Goal: Transaction & Acquisition: Purchase product/service

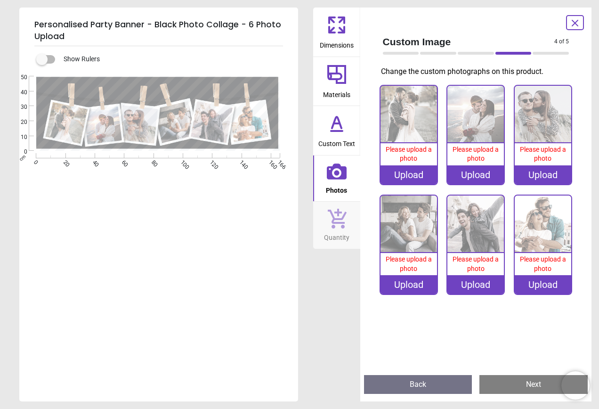
click at [402, 178] on div "Upload" at bounding box center [408, 174] width 57 height 19
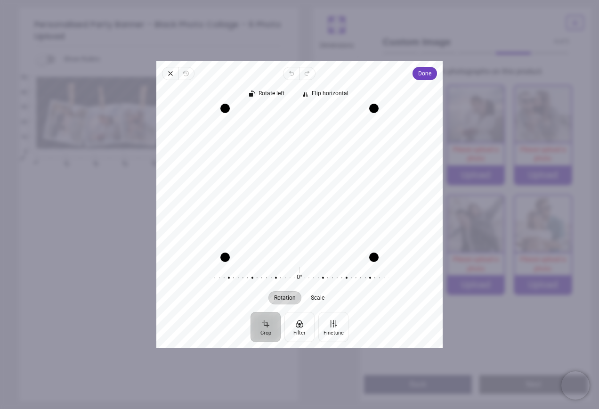
drag, startPoint x: 291, startPoint y: 192, endPoint x: 304, endPoint y: 192, distance: 12.7
click at [304, 192] on div "Recenter" at bounding box center [299, 182] width 271 height 149
click at [418, 74] on span "Done" at bounding box center [424, 73] width 13 height 11
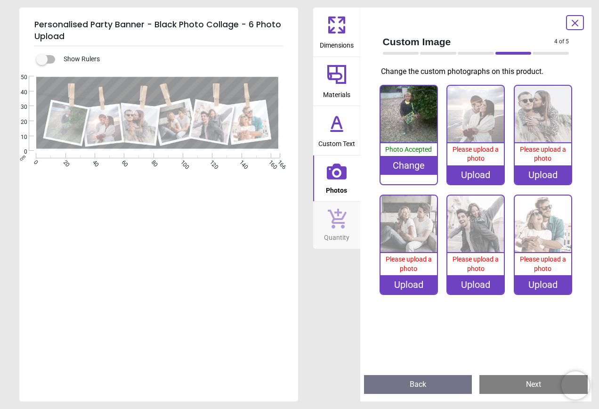
click at [464, 172] on div "Upload" at bounding box center [475, 174] width 57 height 19
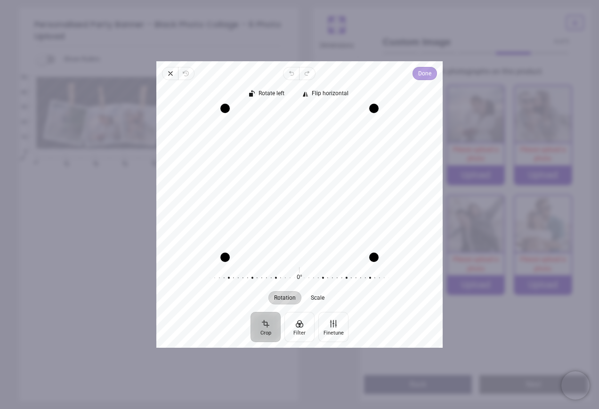
click at [419, 70] on span "Done" at bounding box center [424, 73] width 13 height 11
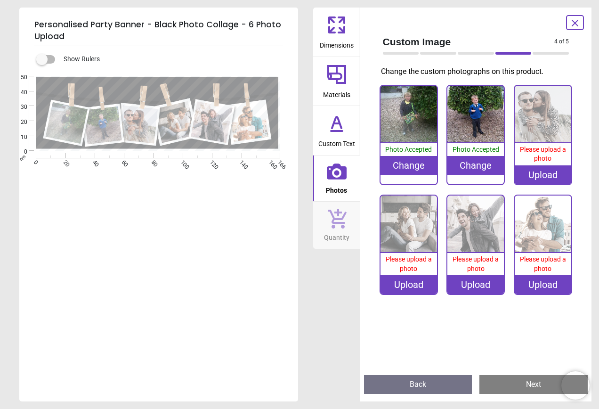
click at [557, 175] on div "Upload" at bounding box center [543, 174] width 57 height 19
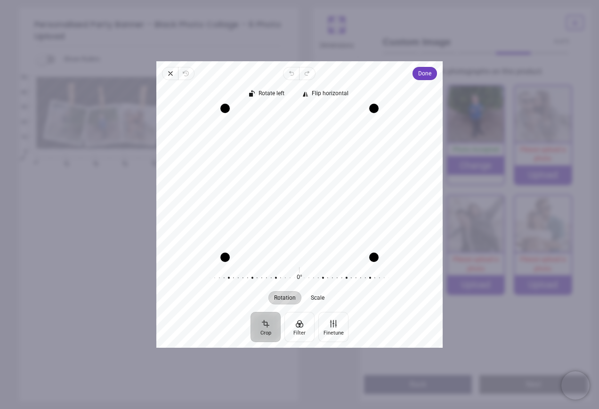
drag, startPoint x: 288, startPoint y: 187, endPoint x: 289, endPoint y: 167, distance: 19.8
click at [289, 167] on div "Recenter" at bounding box center [299, 182] width 271 height 149
click at [429, 76] on span "Done" at bounding box center [424, 73] width 13 height 11
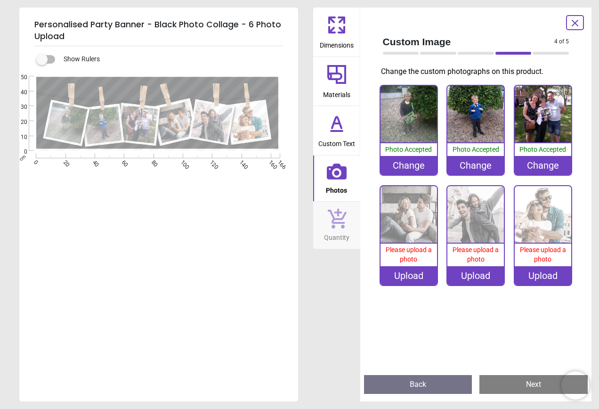
click at [410, 275] on div "Upload" at bounding box center [408, 275] width 57 height 19
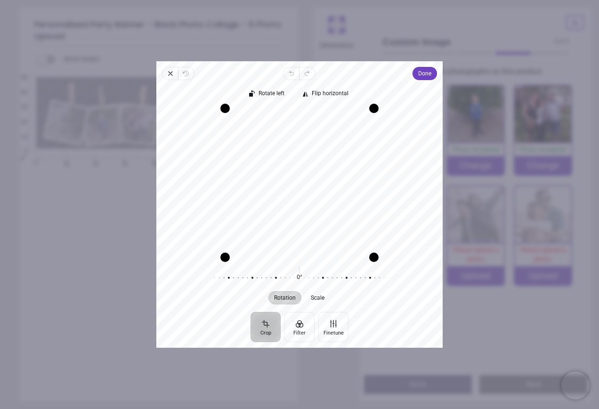
drag, startPoint x: 297, startPoint y: 205, endPoint x: 297, endPoint y: 211, distance: 6.1
click at [297, 211] on div "Recenter" at bounding box center [299, 182] width 271 height 149
click at [421, 71] on span "Done" at bounding box center [424, 73] width 13 height 11
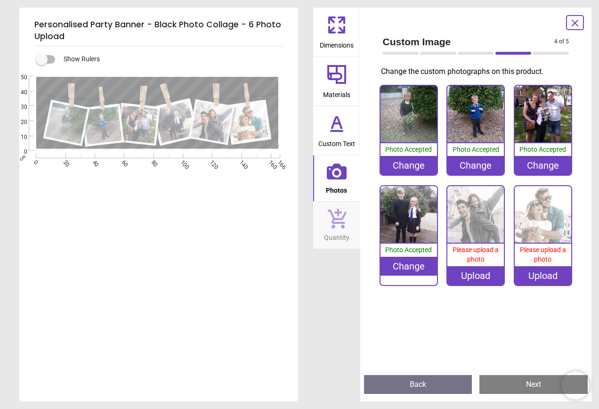
click at [477, 278] on div "Upload" at bounding box center [475, 275] width 57 height 19
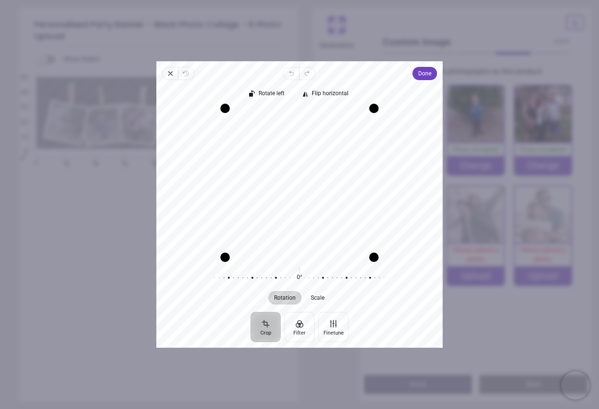
drag, startPoint x: 283, startPoint y: 172, endPoint x: 282, endPoint y: 192, distance: 19.8
click at [282, 192] on div "Recenter" at bounding box center [299, 182] width 271 height 149
click at [422, 70] on span "Done" at bounding box center [424, 73] width 13 height 11
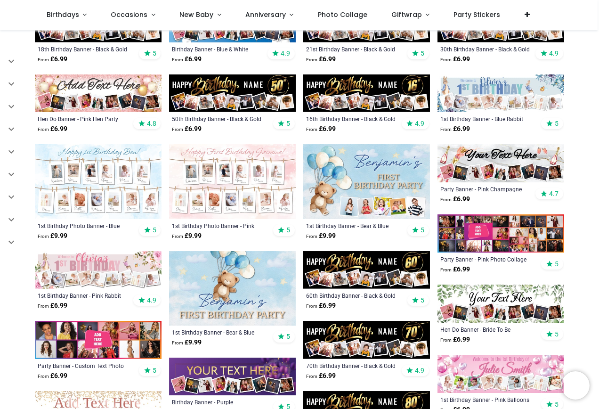
scroll to position [283, 0]
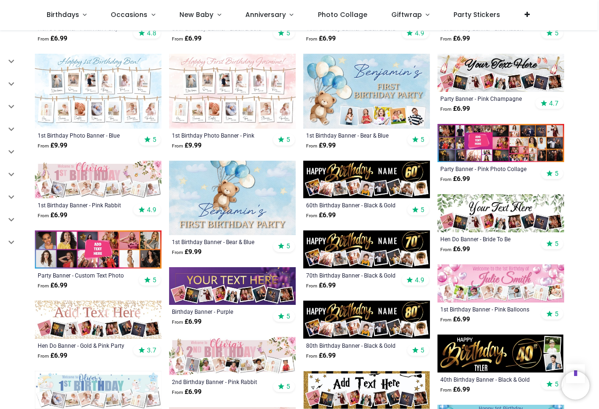
scroll to position [424, 0]
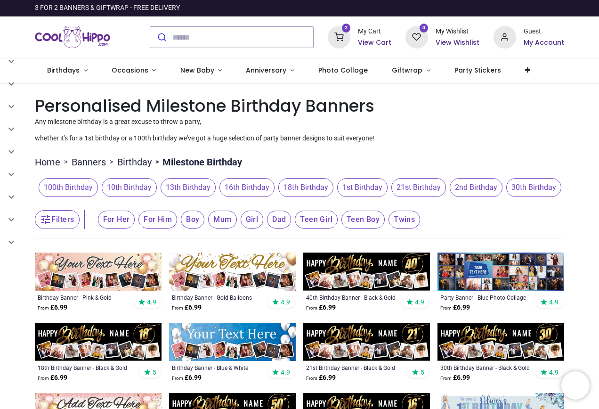
click at [302, 188] on span "18th Birthday" at bounding box center [305, 187] width 55 height 19
click at [310, 188] on span "18th Birthday" at bounding box center [305, 187] width 55 height 19
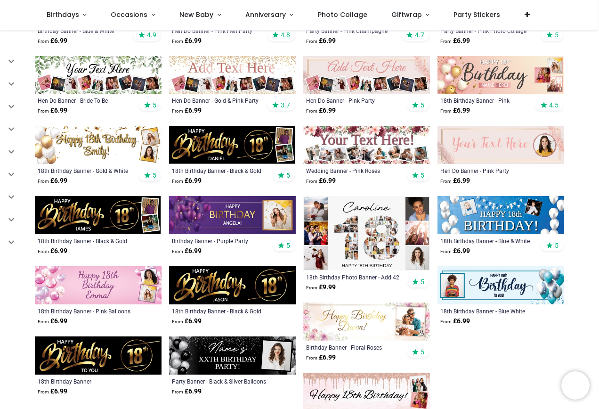
scroll to position [330, 0]
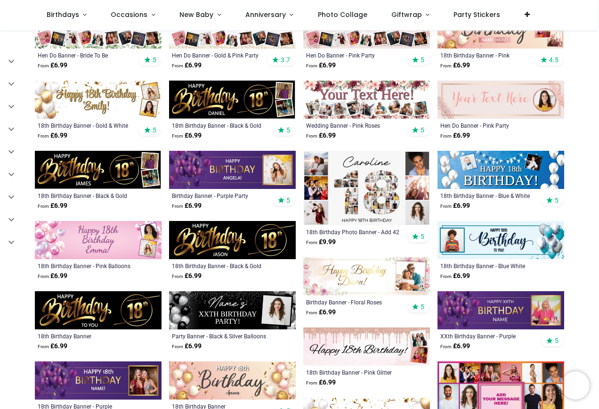
scroll to position [235, 0]
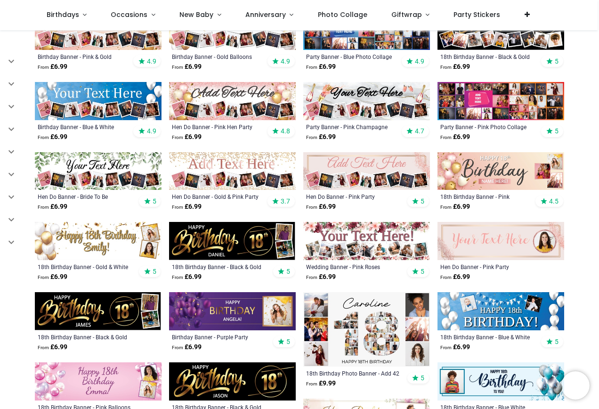
scroll to position [94, 0]
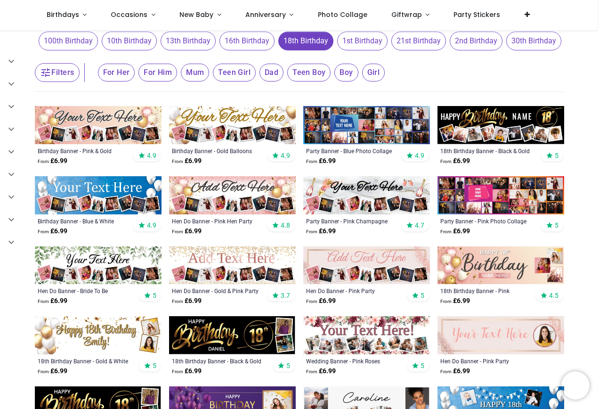
click at [467, 124] on img at bounding box center [500, 125] width 127 height 38
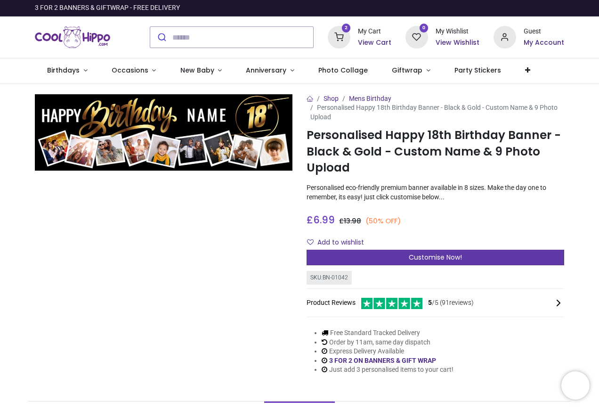
click at [398, 256] on div "Customise Now!" at bounding box center [436, 258] width 258 height 16
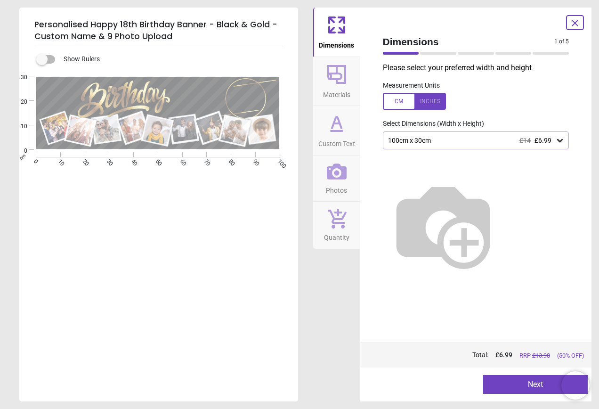
click at [562, 139] on icon at bounding box center [559, 140] width 9 height 9
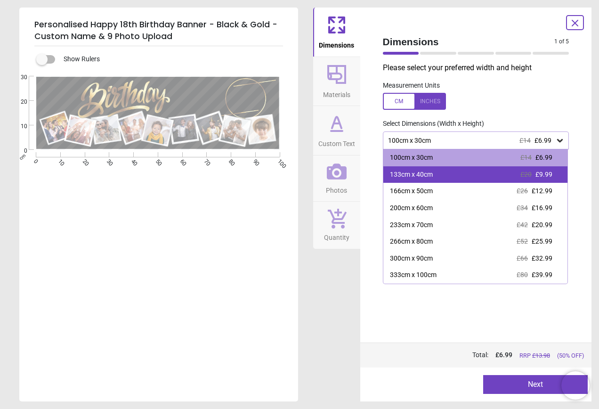
click at [558, 176] on div "133cm x 40cm £20 £9.99" at bounding box center [475, 174] width 185 height 17
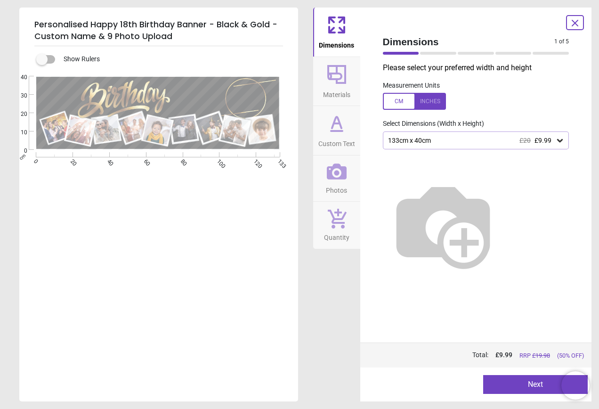
click at [515, 380] on button "Next" at bounding box center [535, 384] width 105 height 19
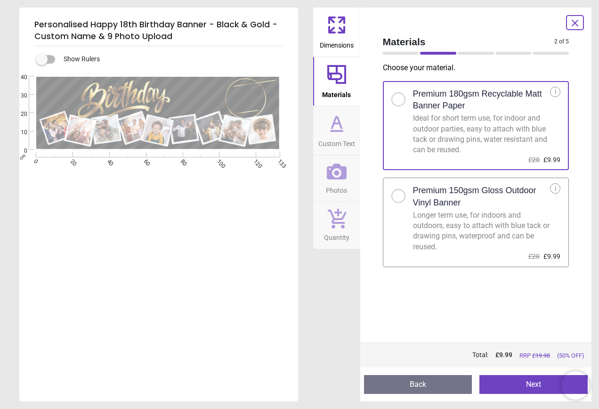
click at [529, 385] on button "Next" at bounding box center [533, 384] width 108 height 19
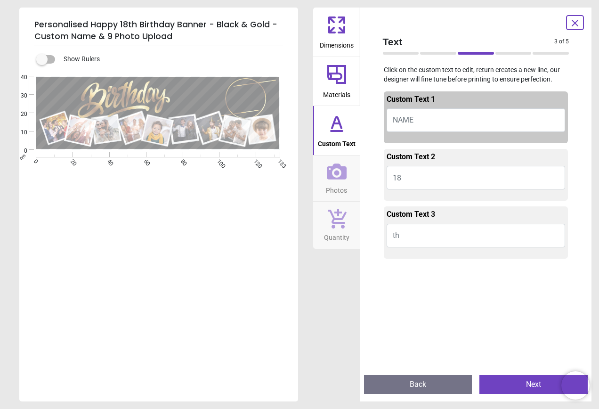
click at [421, 117] on button "NAME" at bounding box center [476, 120] width 179 height 24
type textarea "****"
click at [503, 382] on button "Next" at bounding box center [533, 384] width 108 height 19
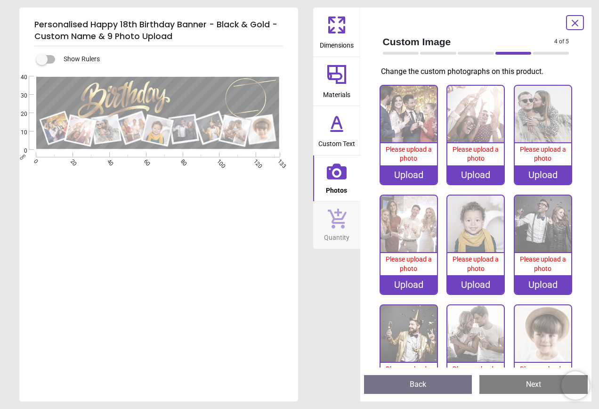
click at [575, 20] on icon at bounding box center [574, 22] width 11 height 11
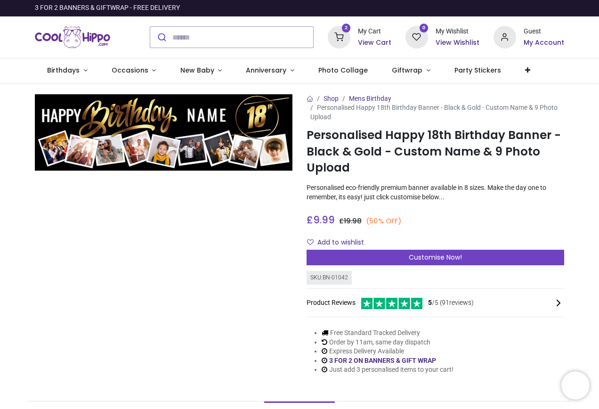
click at [365, 34] on div "My Cart" at bounding box center [374, 31] width 33 height 9
click at [366, 41] on h6 "View Cart" at bounding box center [374, 42] width 33 height 9
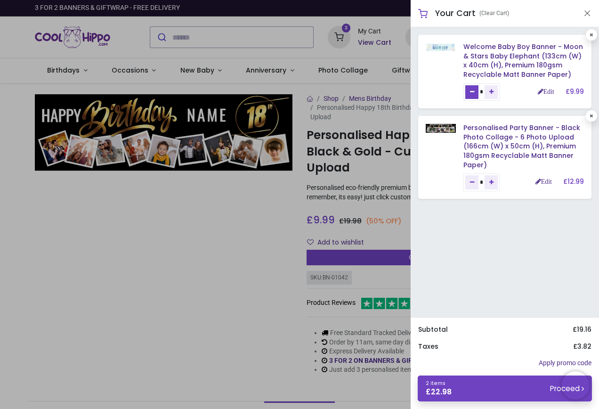
click at [474, 93] on icon "Remove one" at bounding box center [472, 92] width 4 height 6
type input "*"
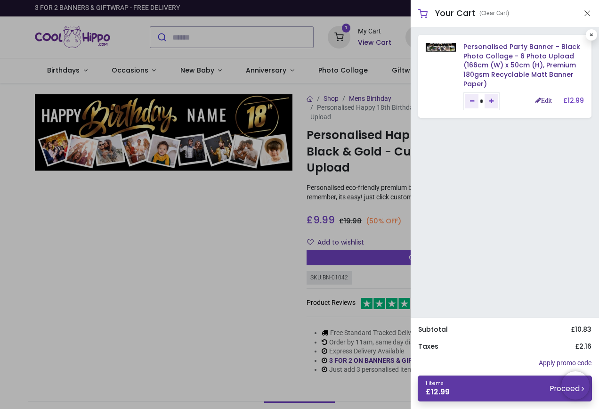
click at [494, 385] on link "1 items £ 12.99 Proceed" at bounding box center [505, 388] width 174 height 26
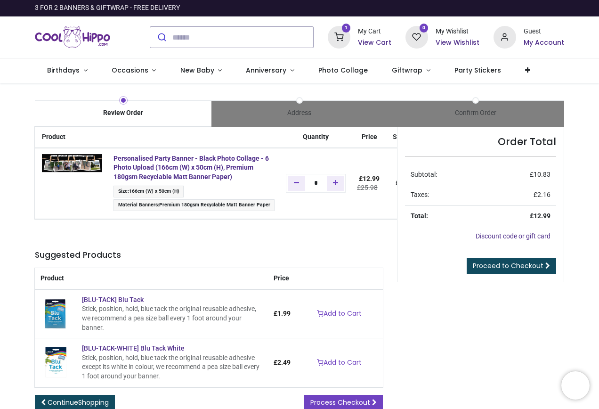
click at [542, 408] on div at bounding box center [299, 409] width 599 height 0
click at [416, 72] on link "Giftwrap" at bounding box center [411, 70] width 63 height 24
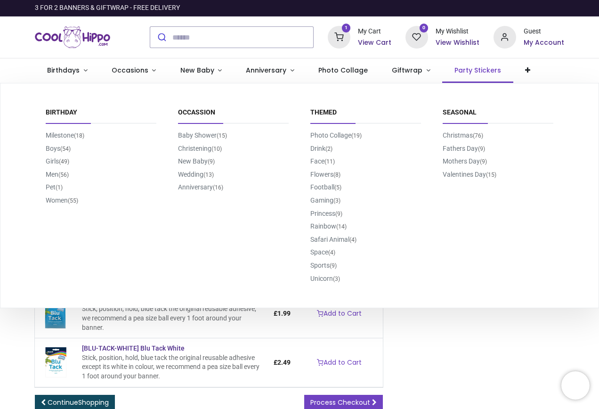
click at [460, 72] on span "Party Stickers" at bounding box center [477, 69] width 47 height 9
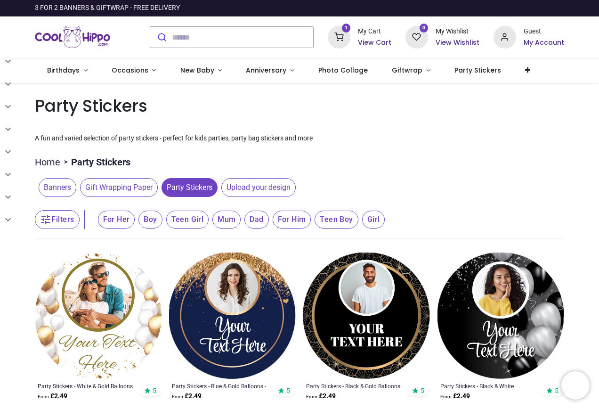
click at [375, 34] on div "My Cart" at bounding box center [374, 31] width 33 height 9
click at [372, 41] on h6 "View Cart" at bounding box center [374, 42] width 33 height 9
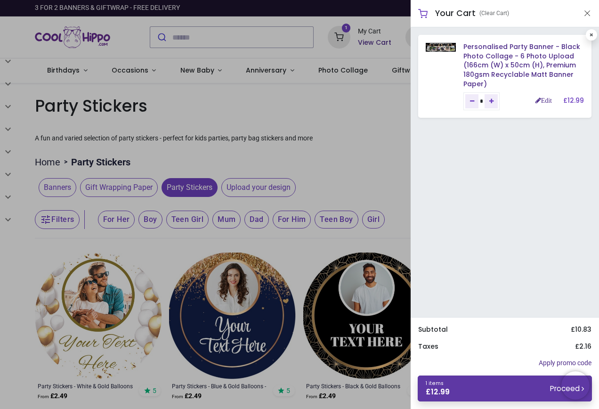
click at [496, 390] on link "1 items £ 12.99 Proceed" at bounding box center [505, 388] width 174 height 26
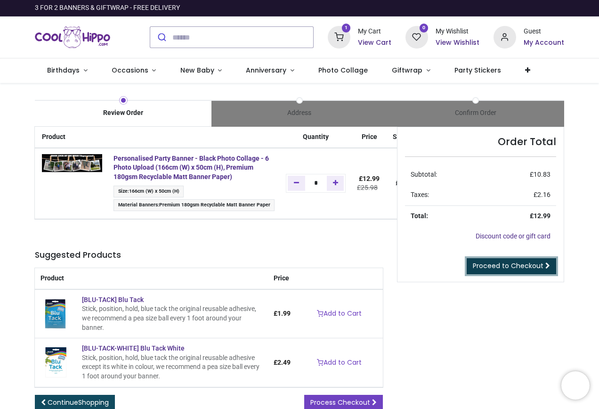
click at [489, 264] on span "Proceed to Checkout" at bounding box center [508, 265] width 71 height 9
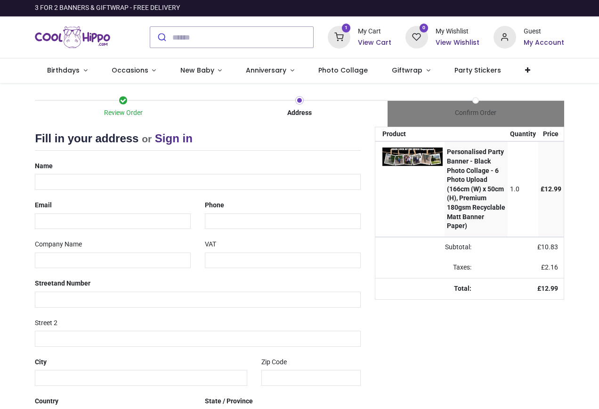
select select "***"
click at [78, 180] on input "text" at bounding box center [197, 182] width 325 height 16
type input "**********"
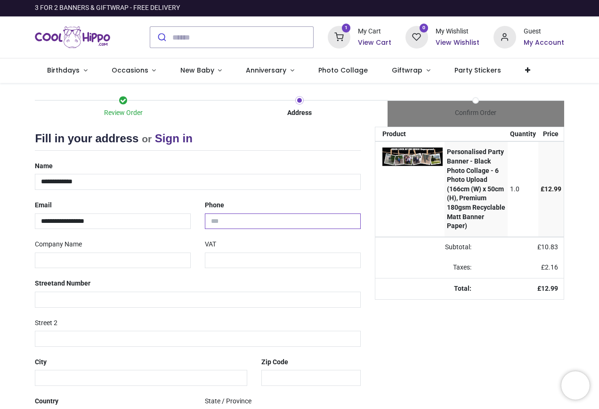
type input "**********"
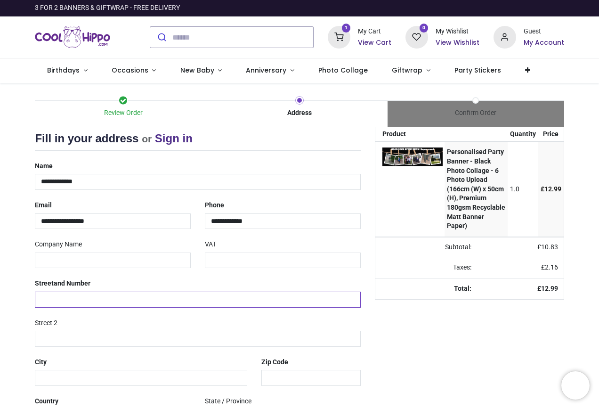
type input "**********"
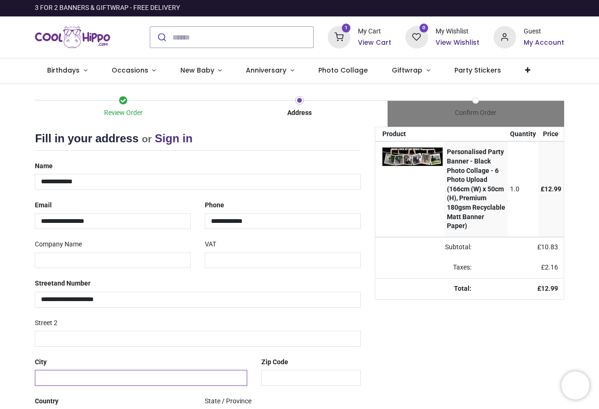
type input "*********"
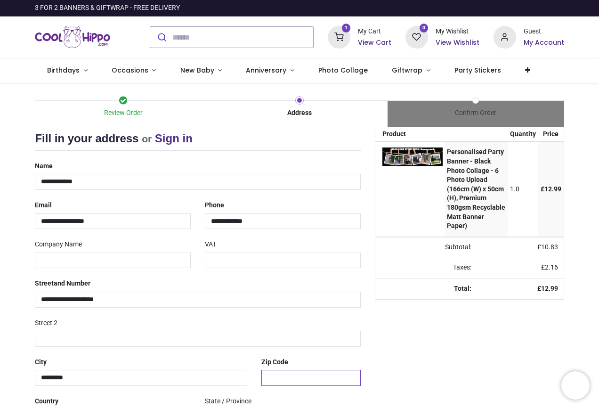
type input "*******"
select select "***"
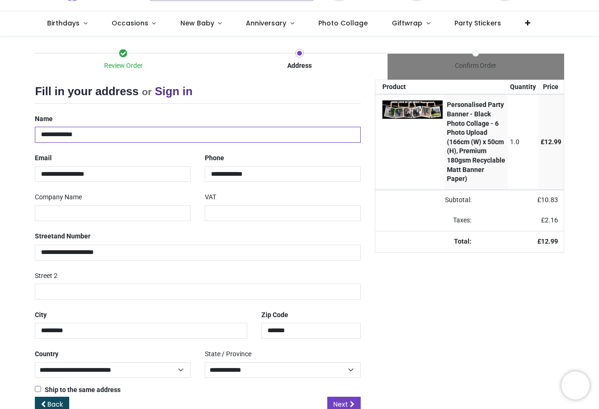
scroll to position [70, 0]
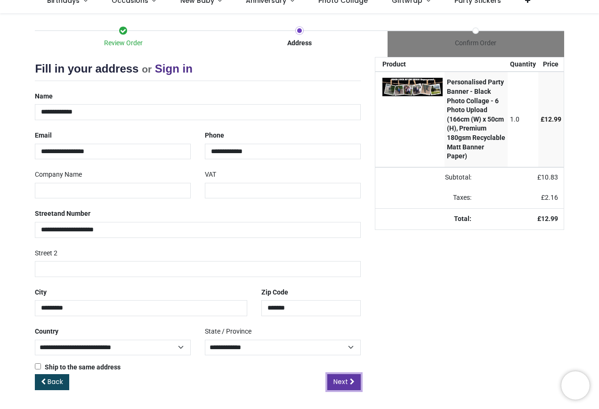
click at [343, 380] on span "Next" at bounding box center [340, 381] width 15 height 9
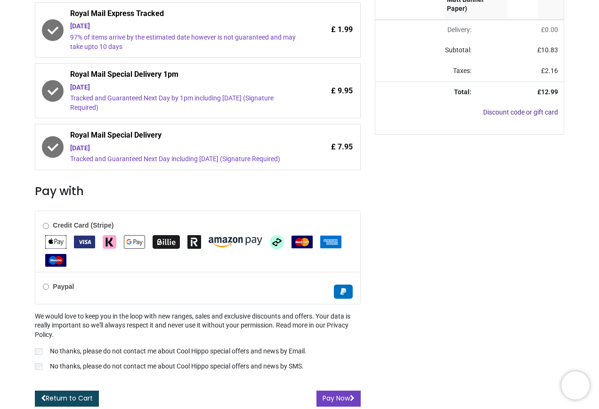
scroll to position [219, 0]
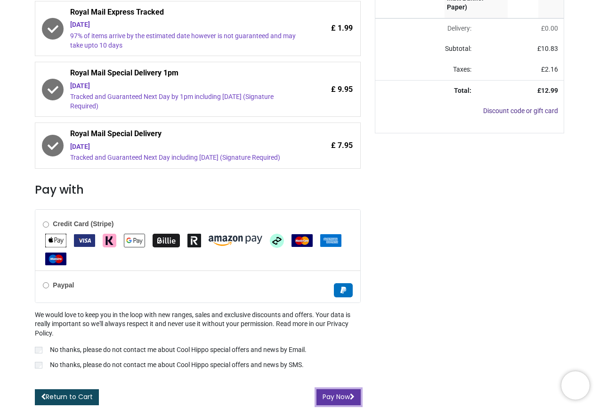
click at [332, 397] on button "Pay Now" at bounding box center [338, 397] width 44 height 16
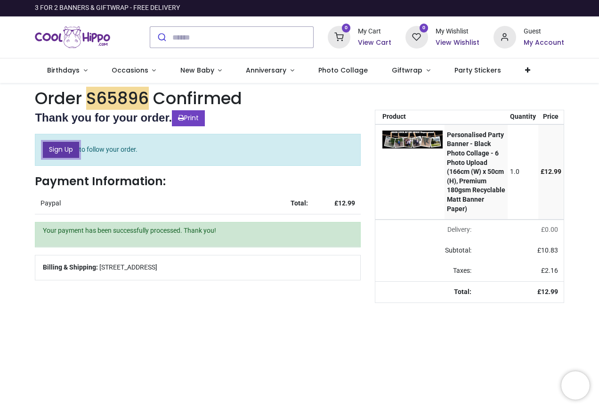
click at [70, 151] on link "Sign Up" at bounding box center [61, 150] width 36 height 16
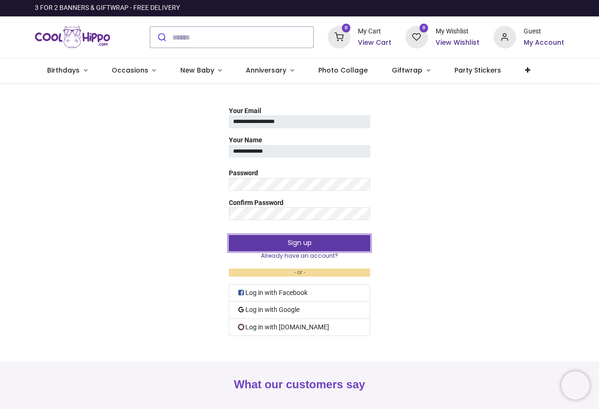
click at [299, 241] on button "Sign up" at bounding box center [299, 243] width 141 height 16
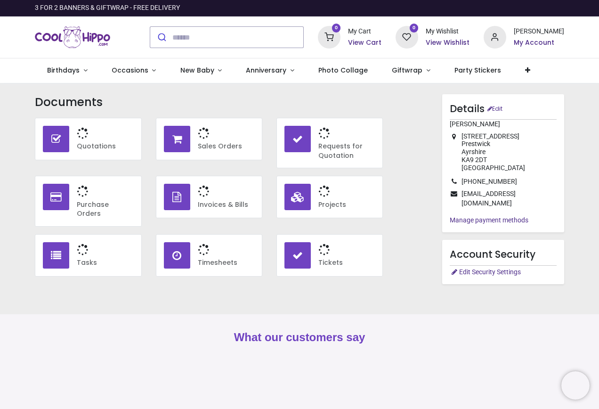
type input "**********"
